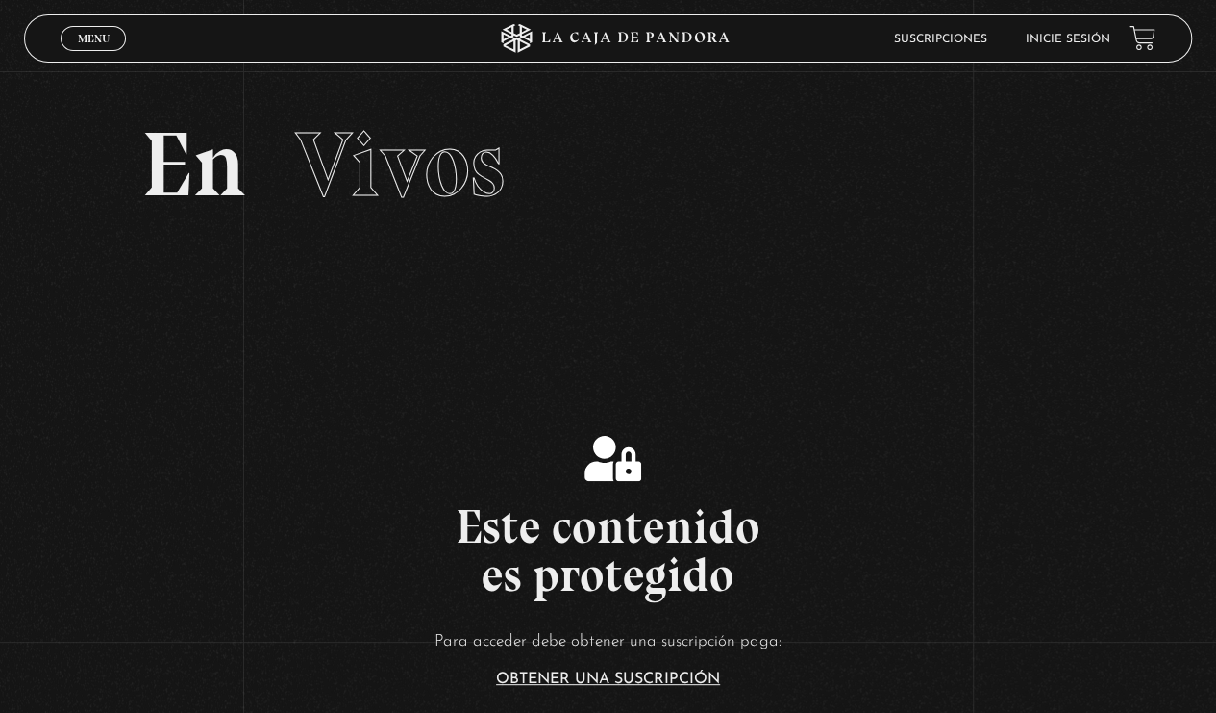
click at [1083, 42] on link "Inicie sesión" at bounding box center [1068, 40] width 85 height 12
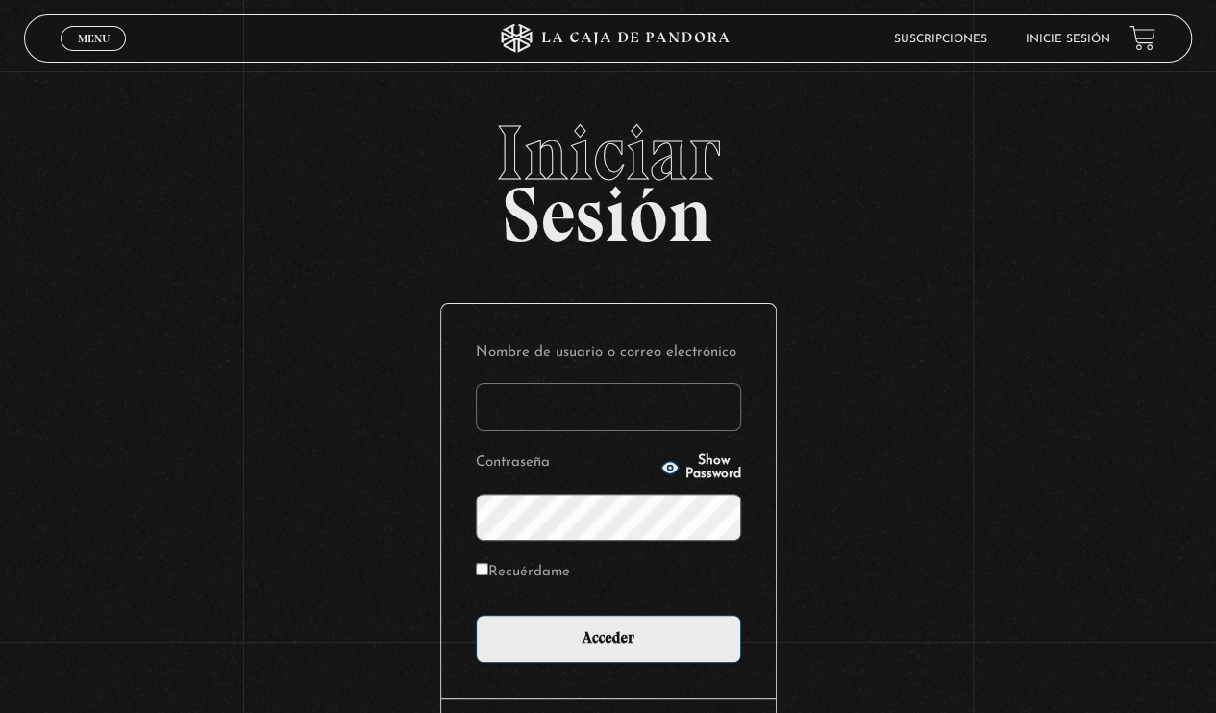
type input "michgalv11@gmail.com"
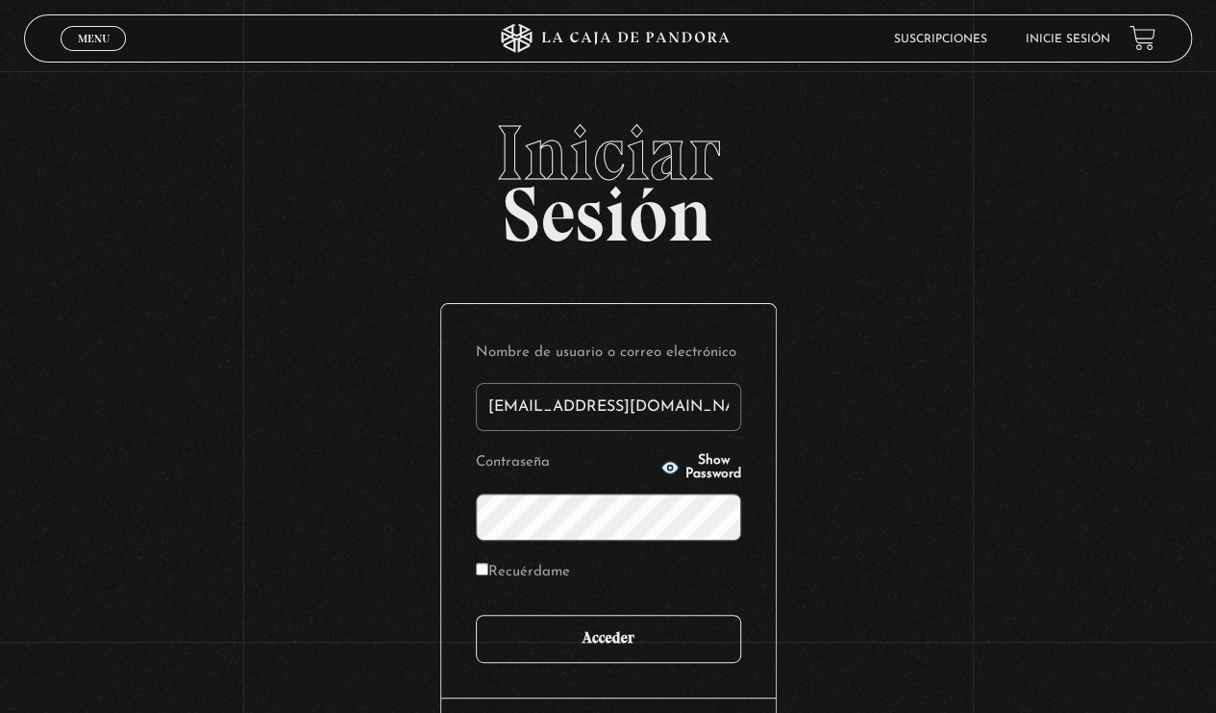
click at [669, 656] on input "Acceder" at bounding box center [608, 638] width 265 height 48
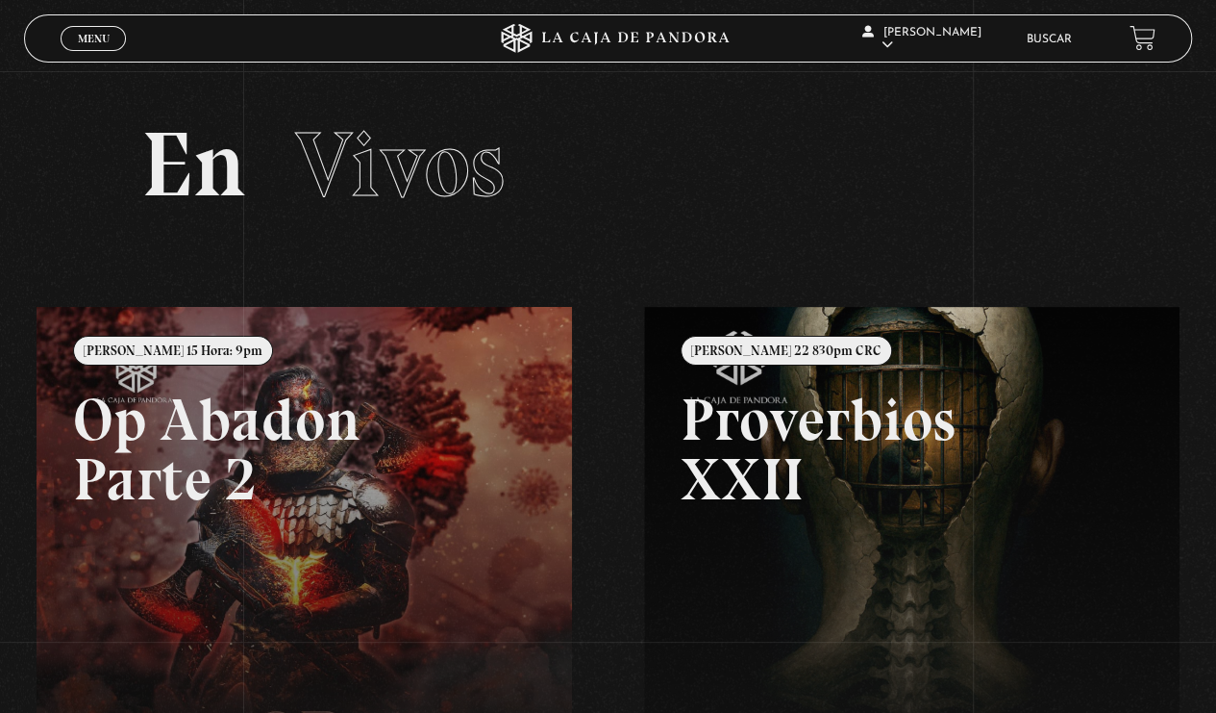
click at [160, 466] on link at bounding box center [645, 663] width 1216 height 713
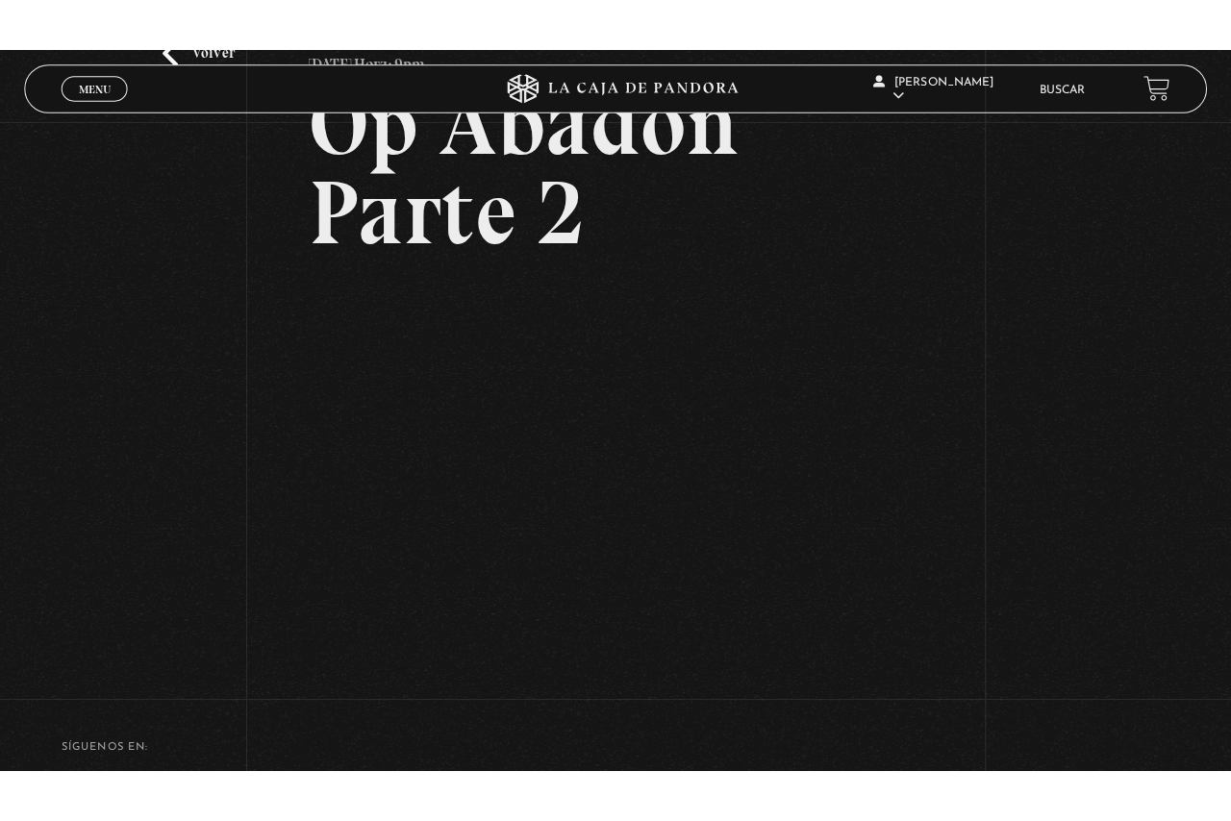
scroll to position [152, 0]
